Goal: Task Accomplishment & Management: Manage account settings

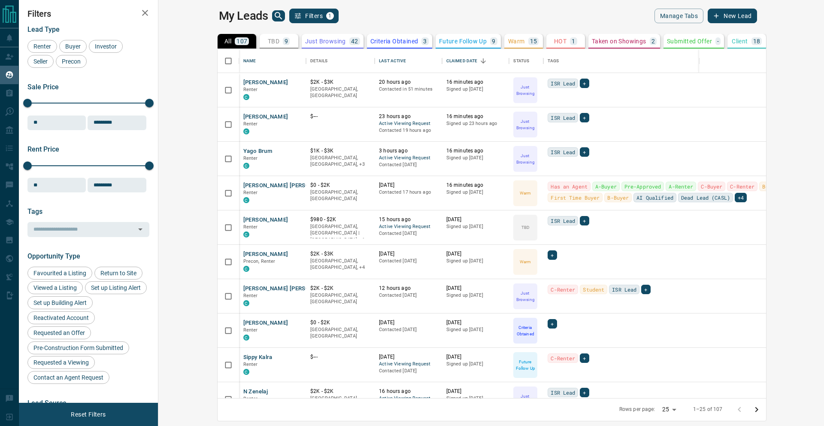
scroll to position [343, 655]
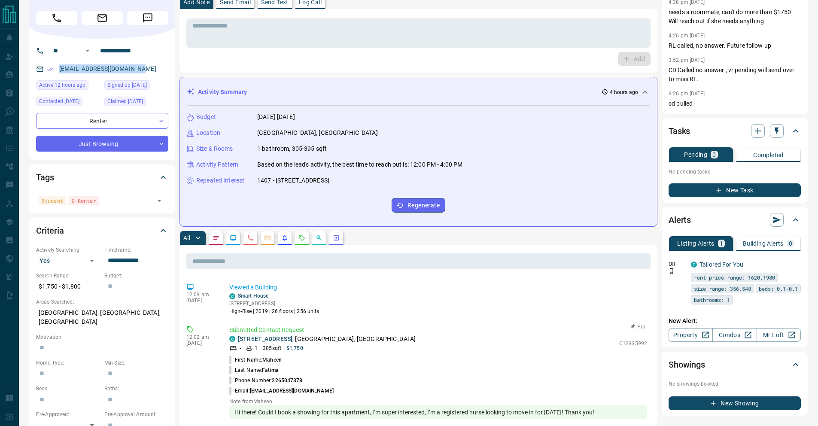
scroll to position [30, 0]
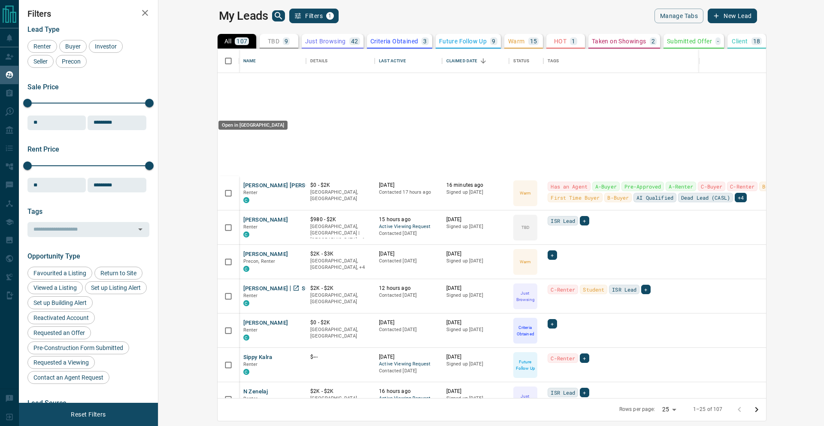
scroll to position [343, 655]
